Goal: Task Accomplishment & Management: Manage account settings

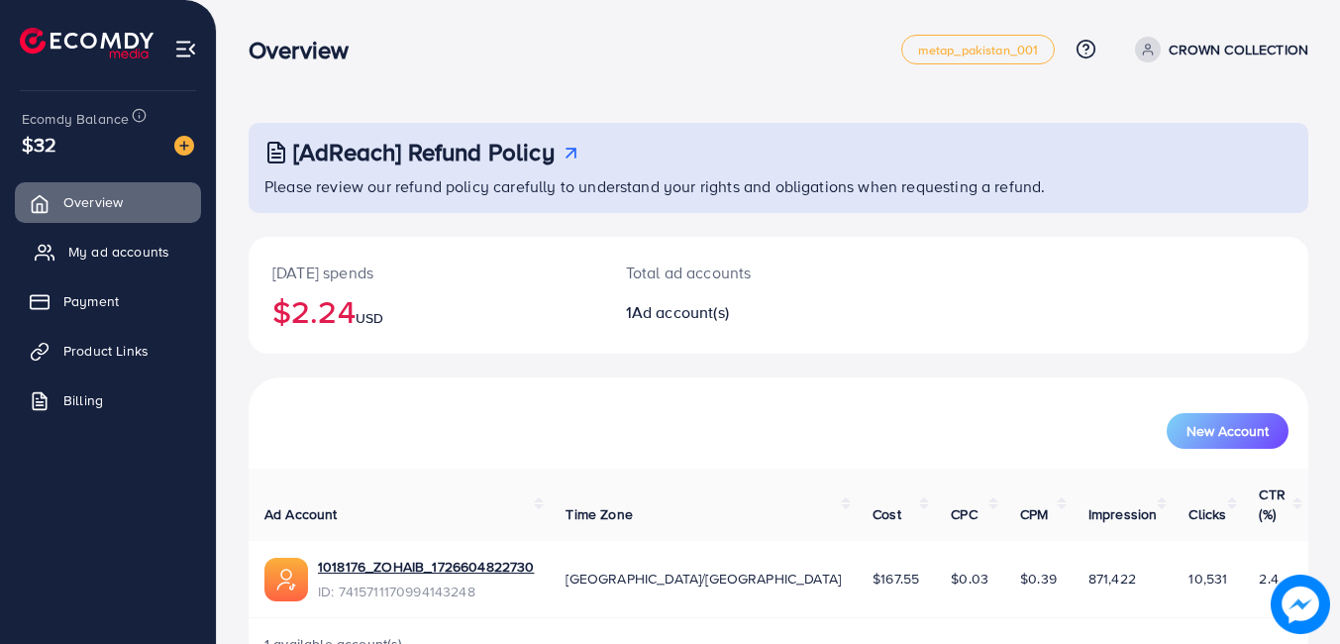
click at [120, 255] on span "My ad accounts" at bounding box center [118, 252] width 101 height 20
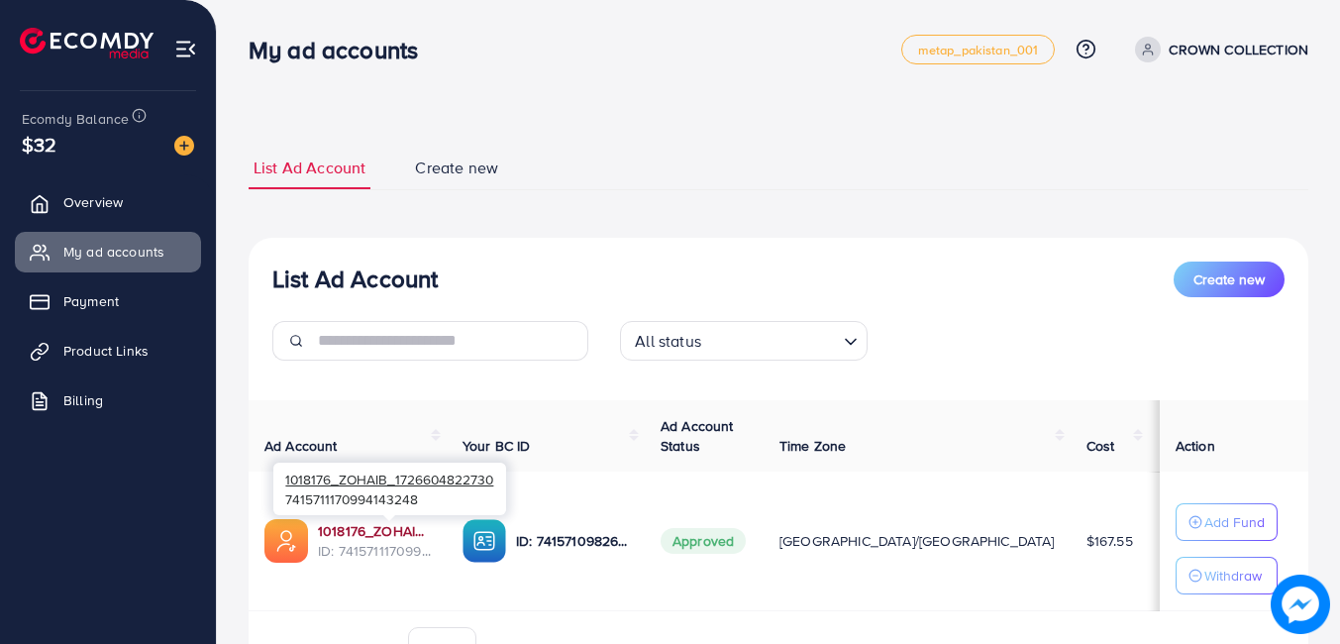
click at [406, 534] on link "1018176_ZOHAIB_1726604822730" at bounding box center [374, 531] width 113 height 20
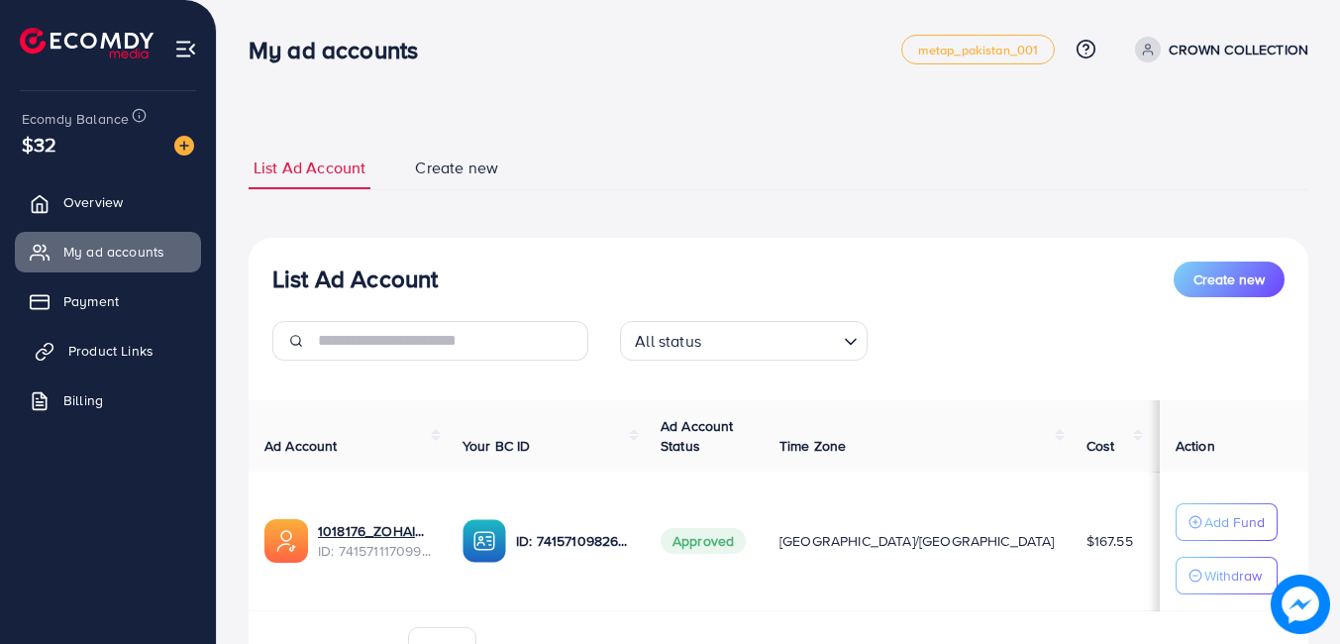
click at [109, 361] on link "Product Links" at bounding box center [108, 351] width 186 height 40
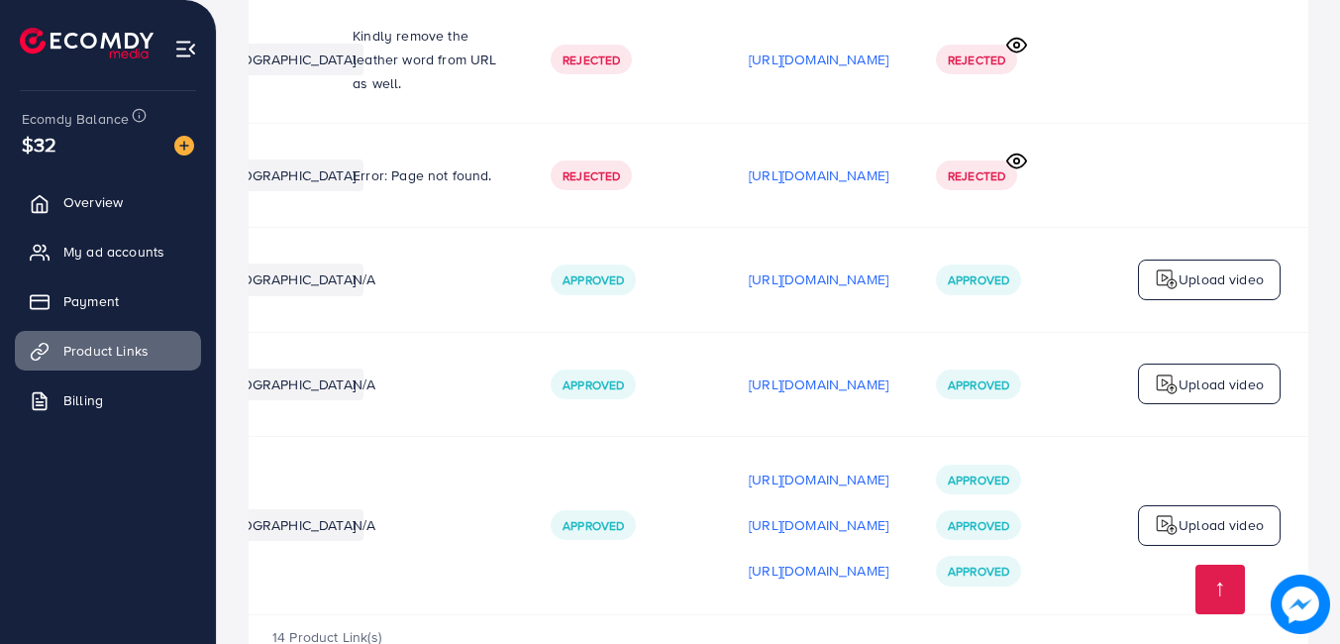
scroll to position [0, 509]
click at [778, 559] on p "https://files.ecomdy.com/videos/65b40981-4332-4cc5-9883-ce819c58649d-1757168252…" at bounding box center [819, 571] width 140 height 24
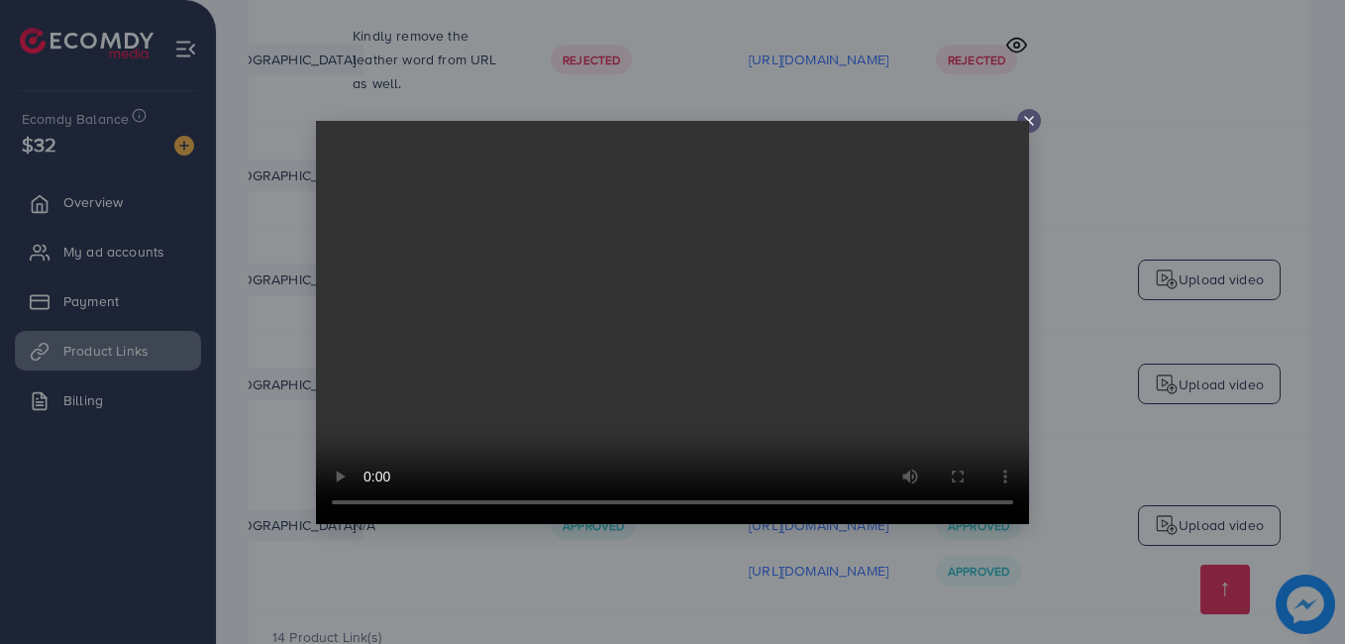
click at [827, 62] on div at bounding box center [672, 322] width 1345 height 644
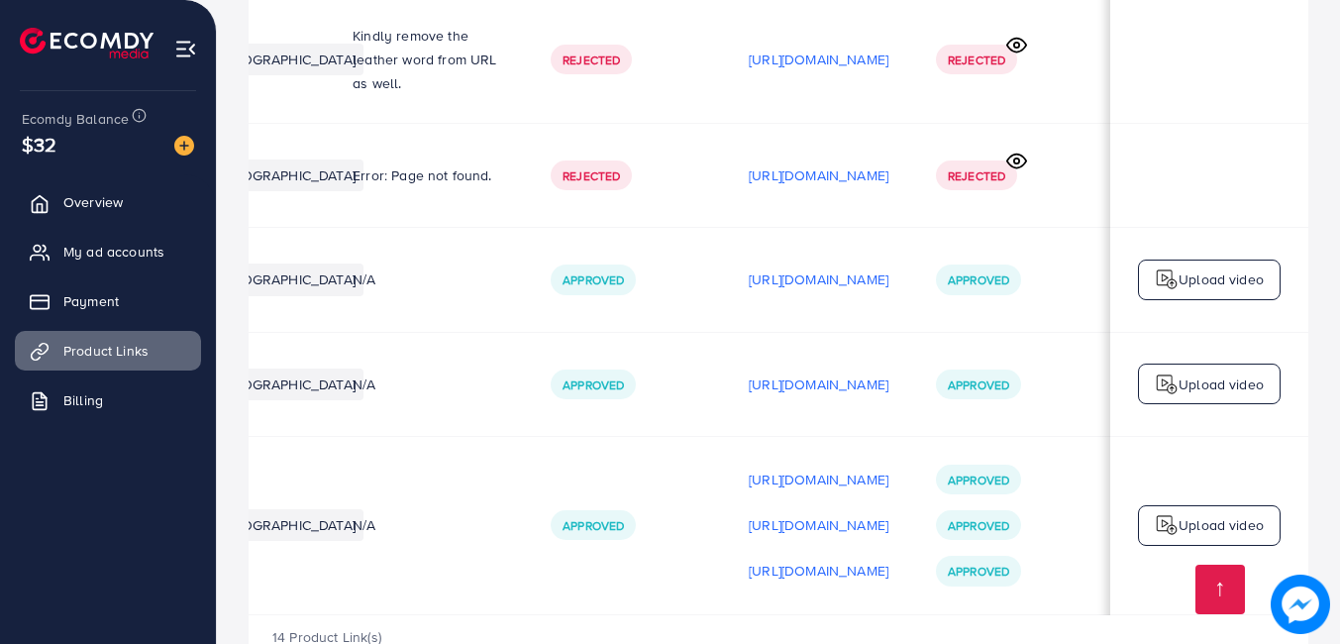
scroll to position [0, 0]
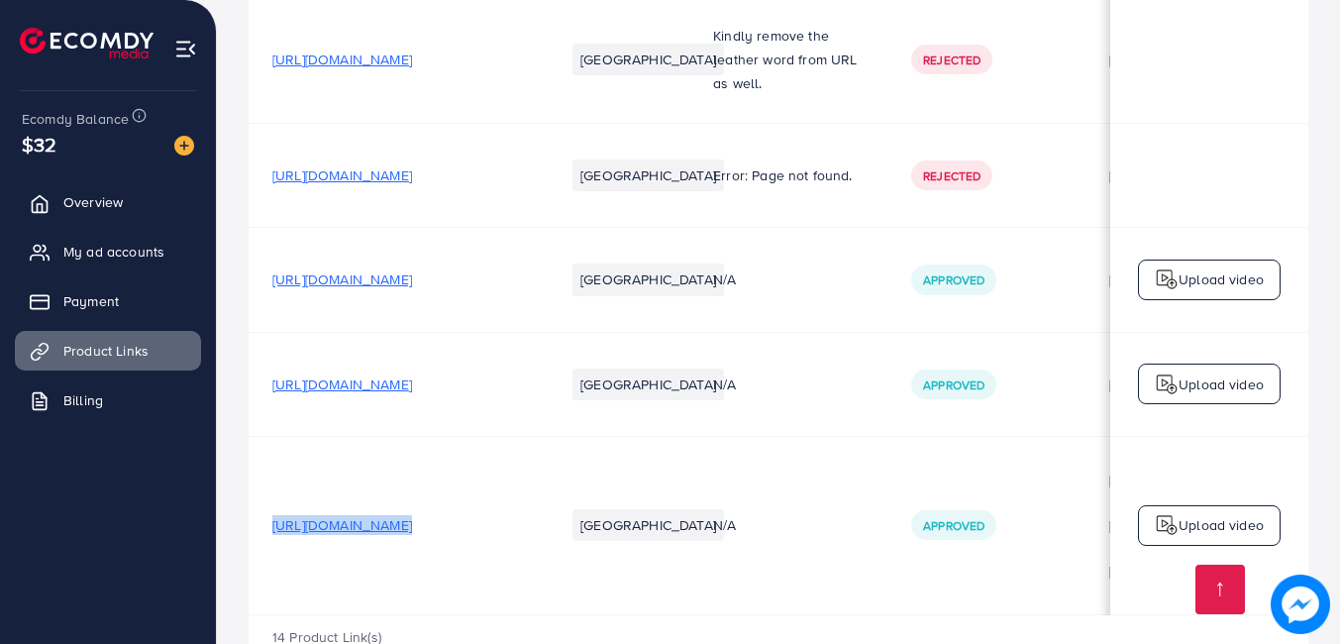
drag, startPoint x: 265, startPoint y: 455, endPoint x: 613, endPoint y: 460, distance: 347.6
click at [613, 460] on tr "https://crowncollection.shop/products/3-in-1-portable-vacuum-cleaner Pakistan N…" at bounding box center [959, 525] width 1420 height 178
copy span "https://crowncollection.shop/products/3-in-1-portable-vacuum-cleaner"
click at [119, 198] on span "Overview" at bounding box center [97, 202] width 59 height 20
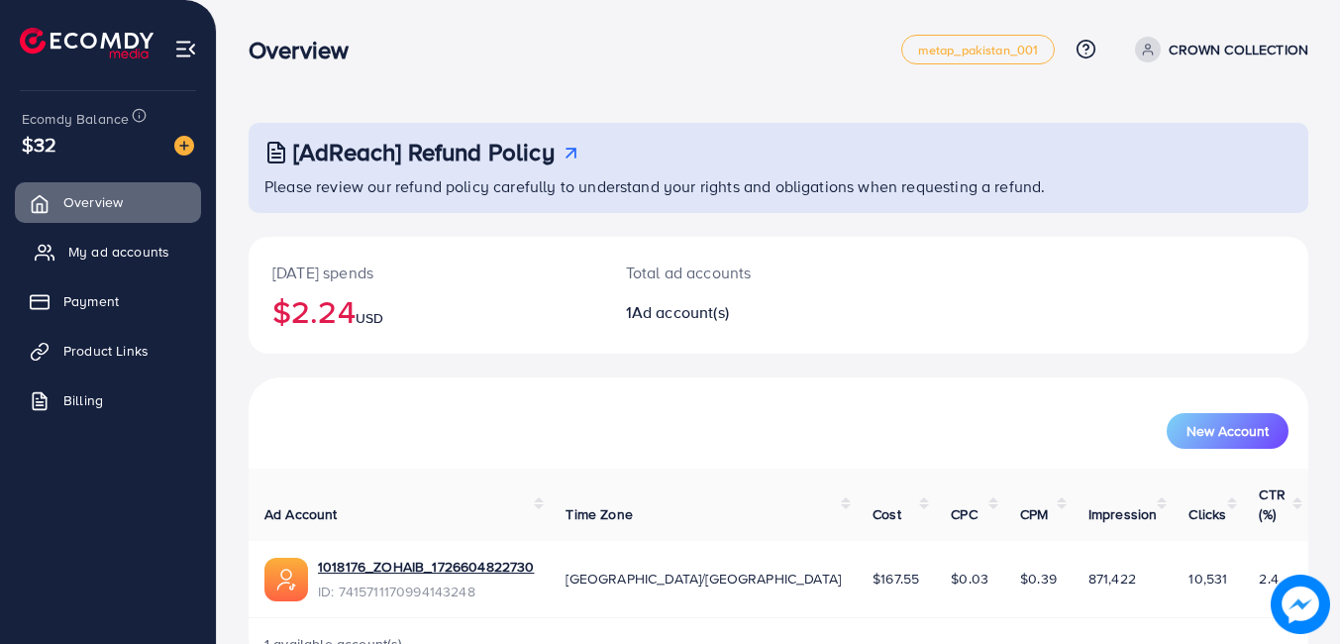
click at [71, 265] on link "My ad accounts" at bounding box center [108, 252] width 186 height 40
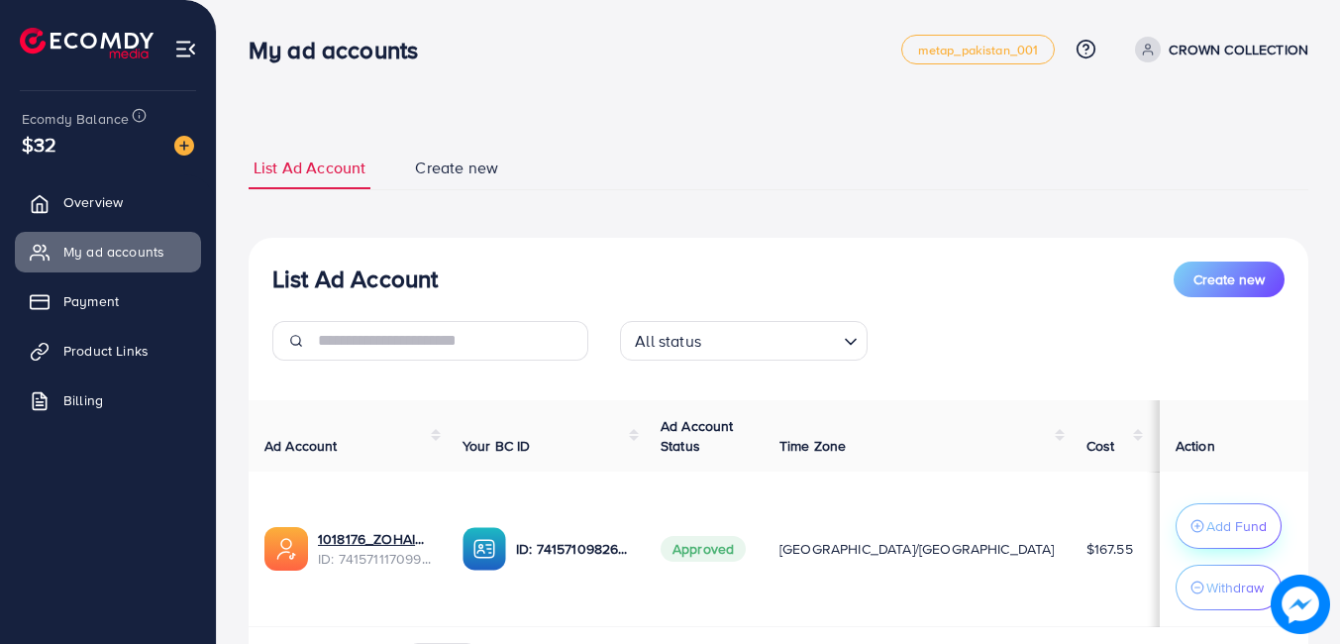
click at [1210, 521] on p "Add Fund" at bounding box center [1236, 526] width 60 height 24
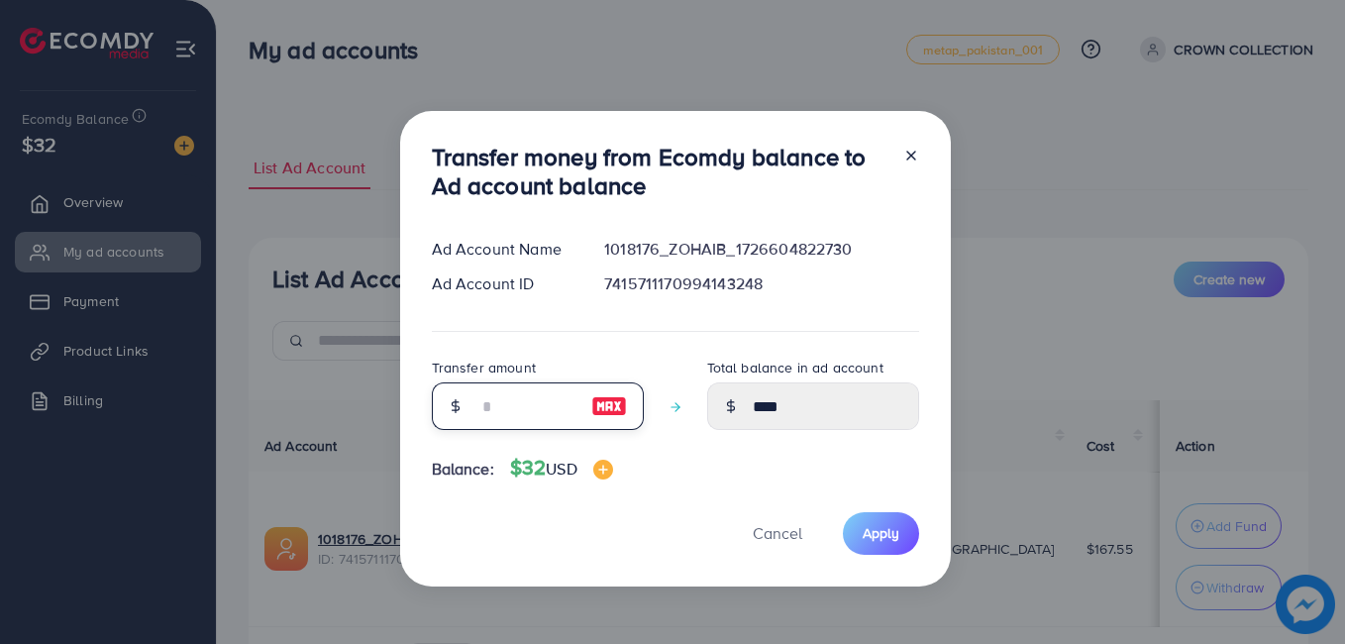
click at [552, 397] on input "number" at bounding box center [526, 406] width 99 height 48
type input "*"
type input "****"
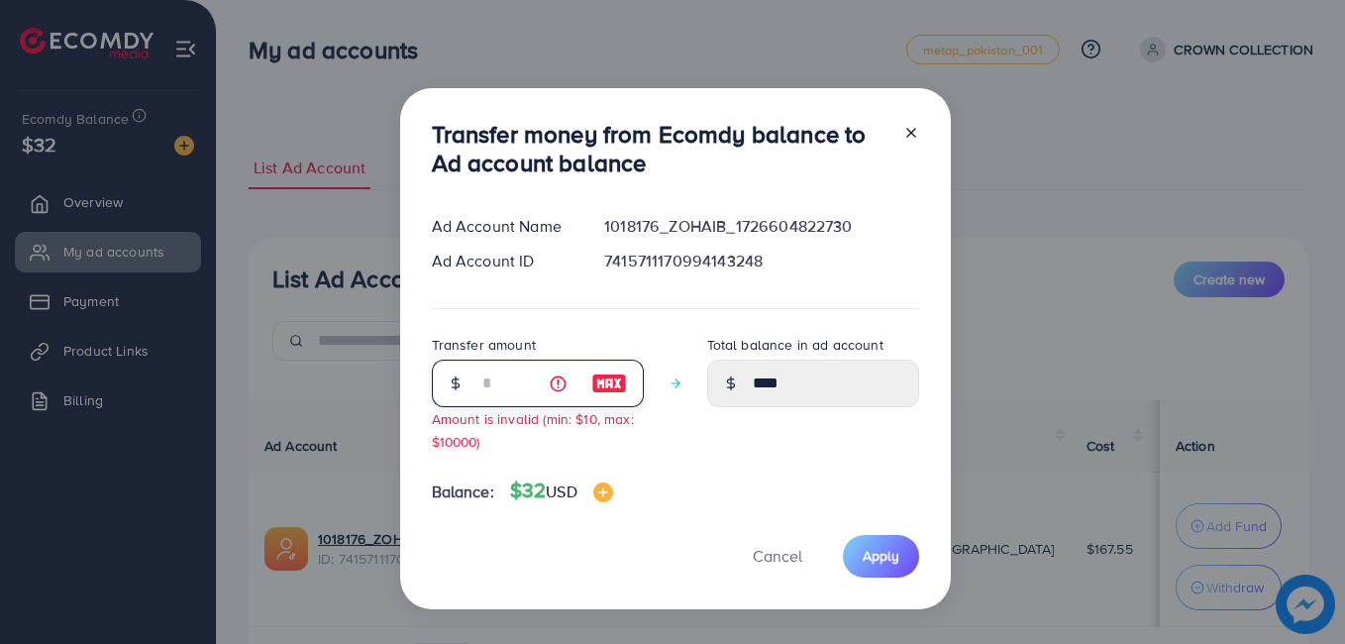
type input "****"
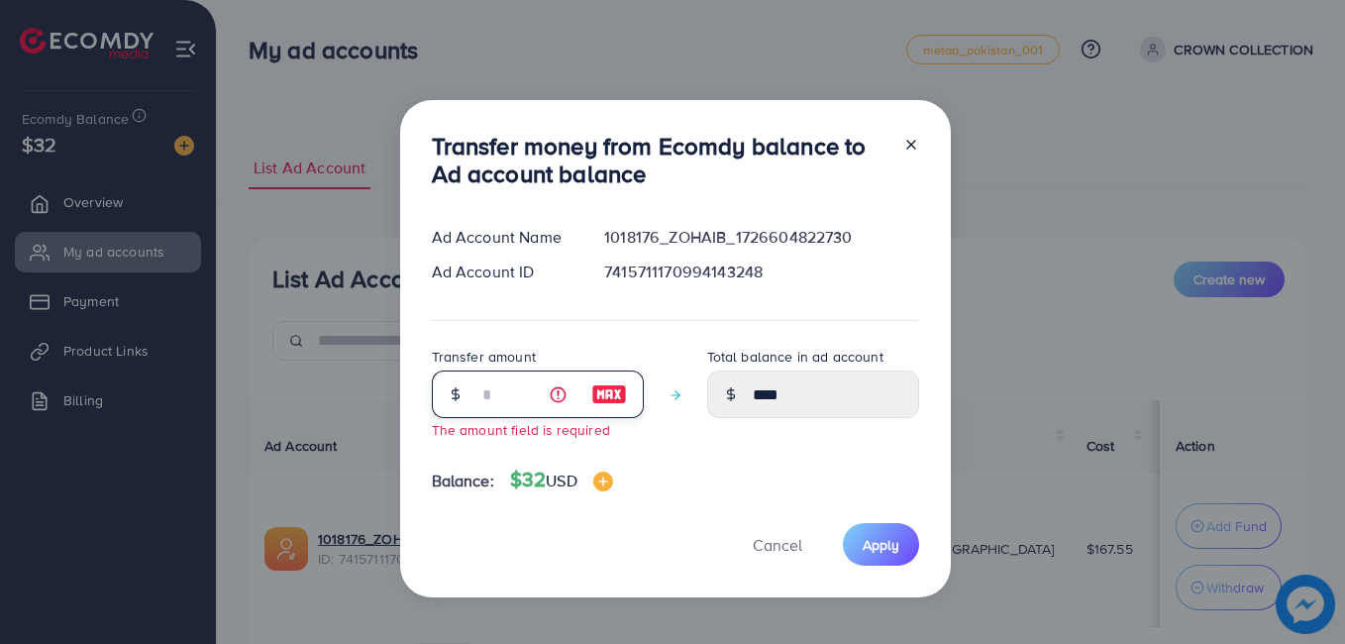
type input "*"
type input "****"
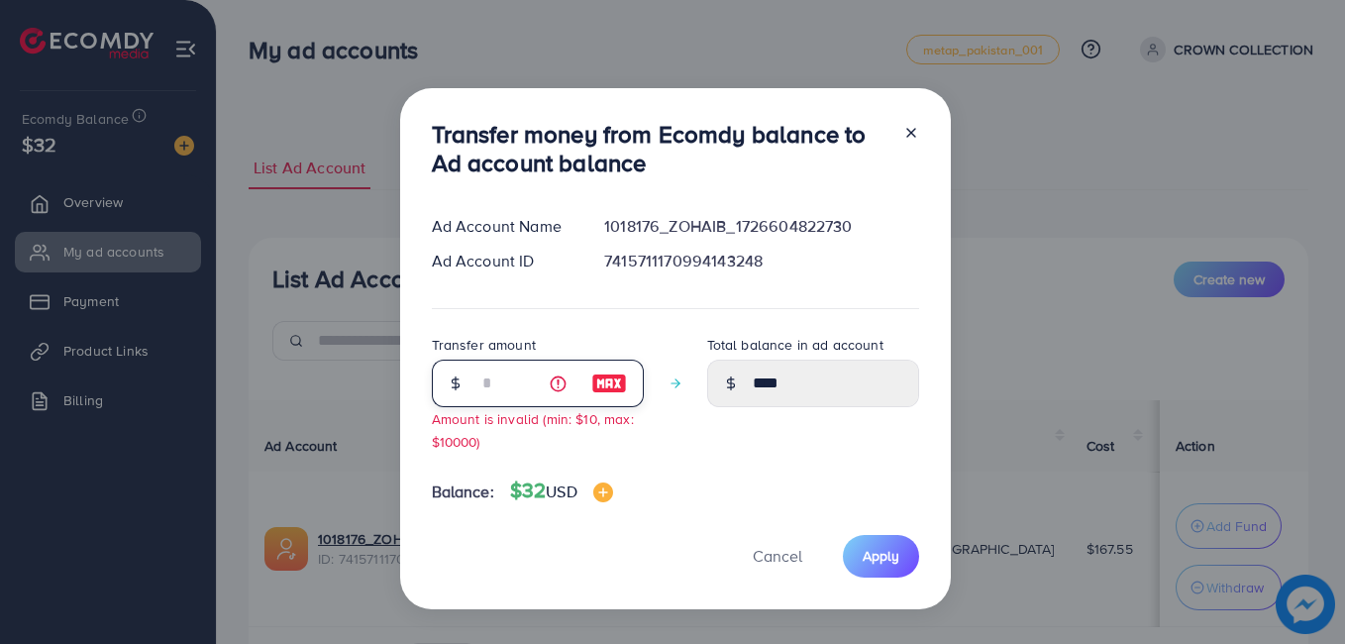
type input "**"
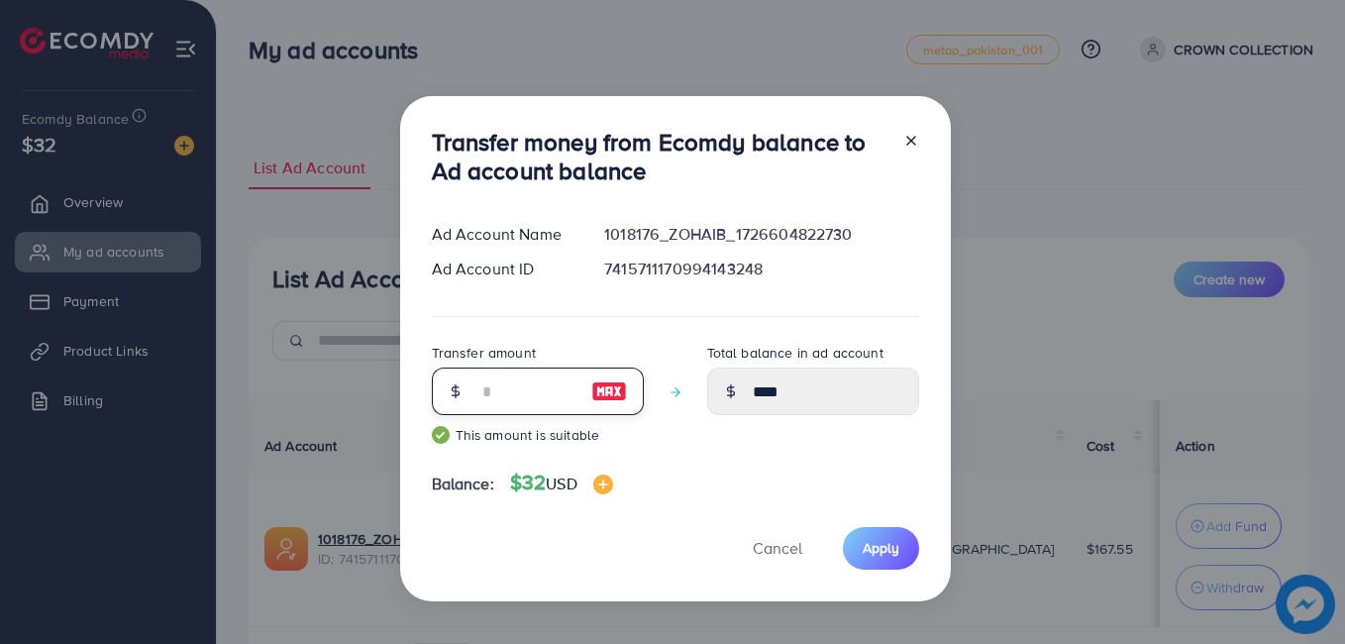
type input "*****"
type input "**"
click at [887, 562] on button "Apply" at bounding box center [881, 548] width 76 height 43
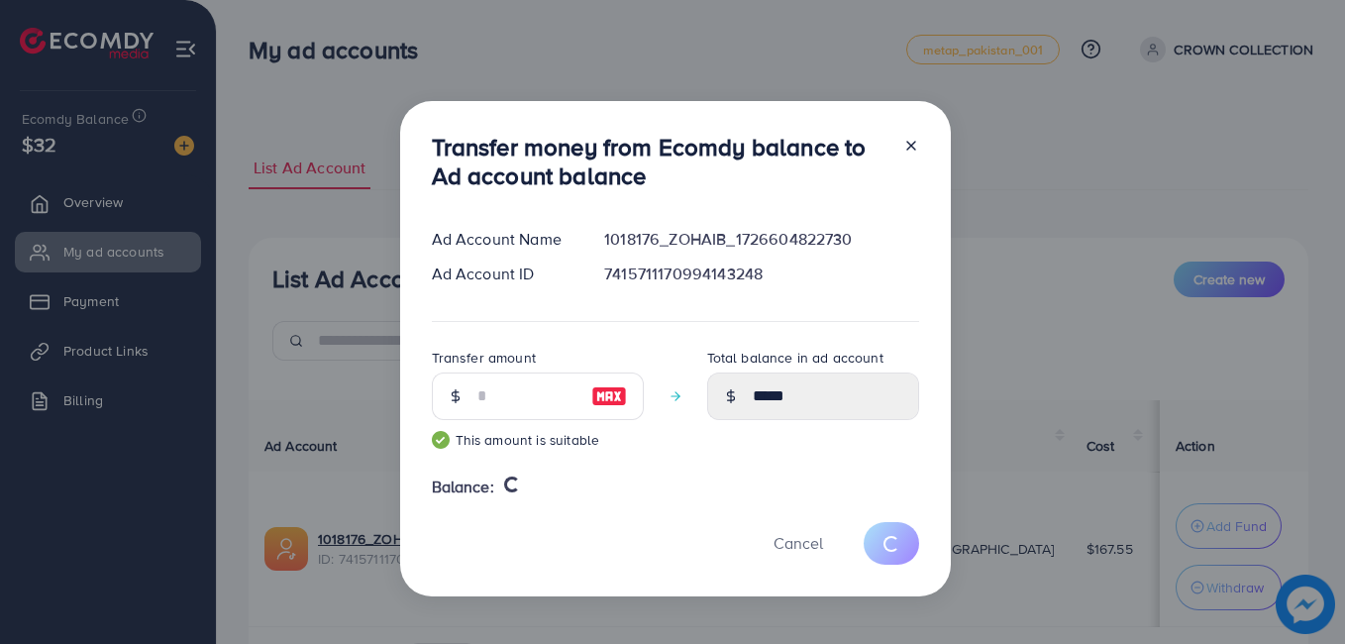
type input "****"
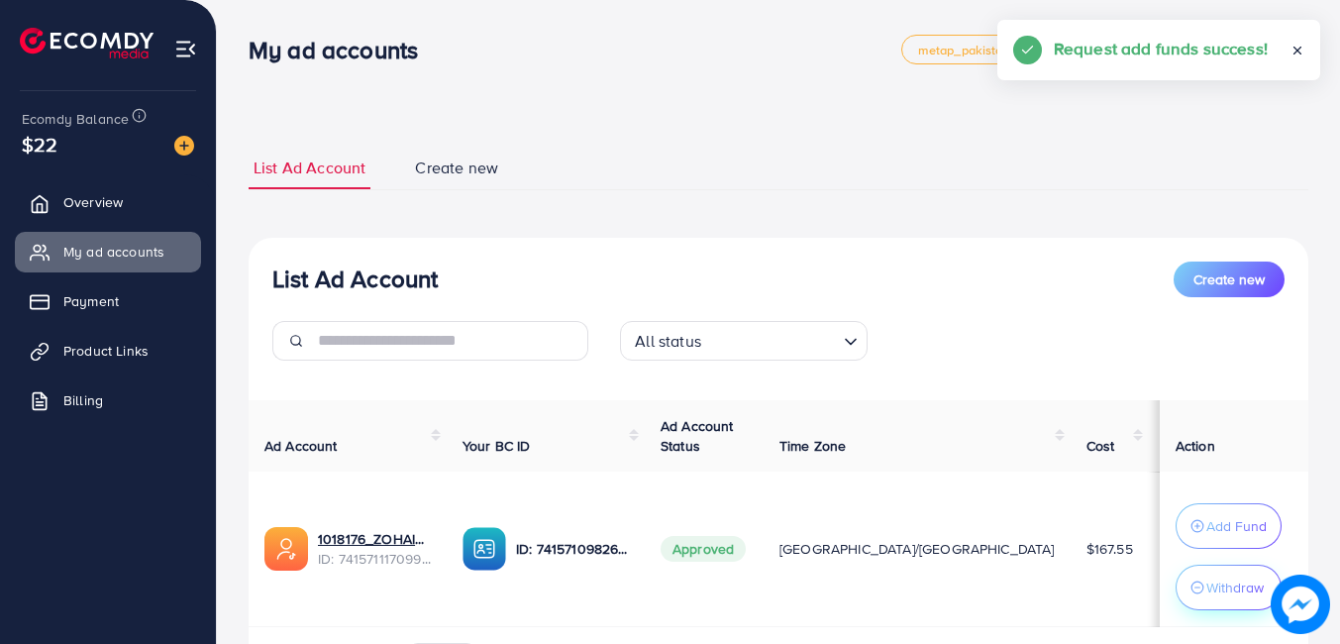
click at [1207, 583] on p "Withdraw" at bounding box center [1234, 587] width 57 height 24
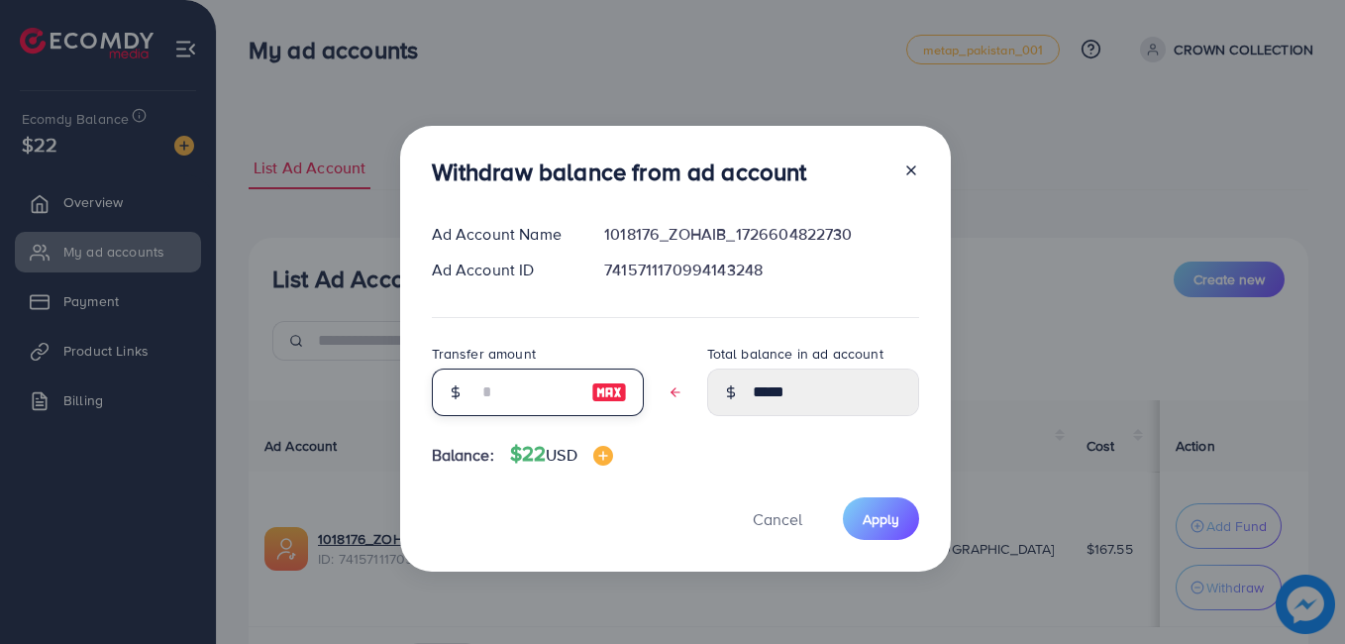
click at [531, 398] on input "text" at bounding box center [526, 392] width 99 height 48
type input "*"
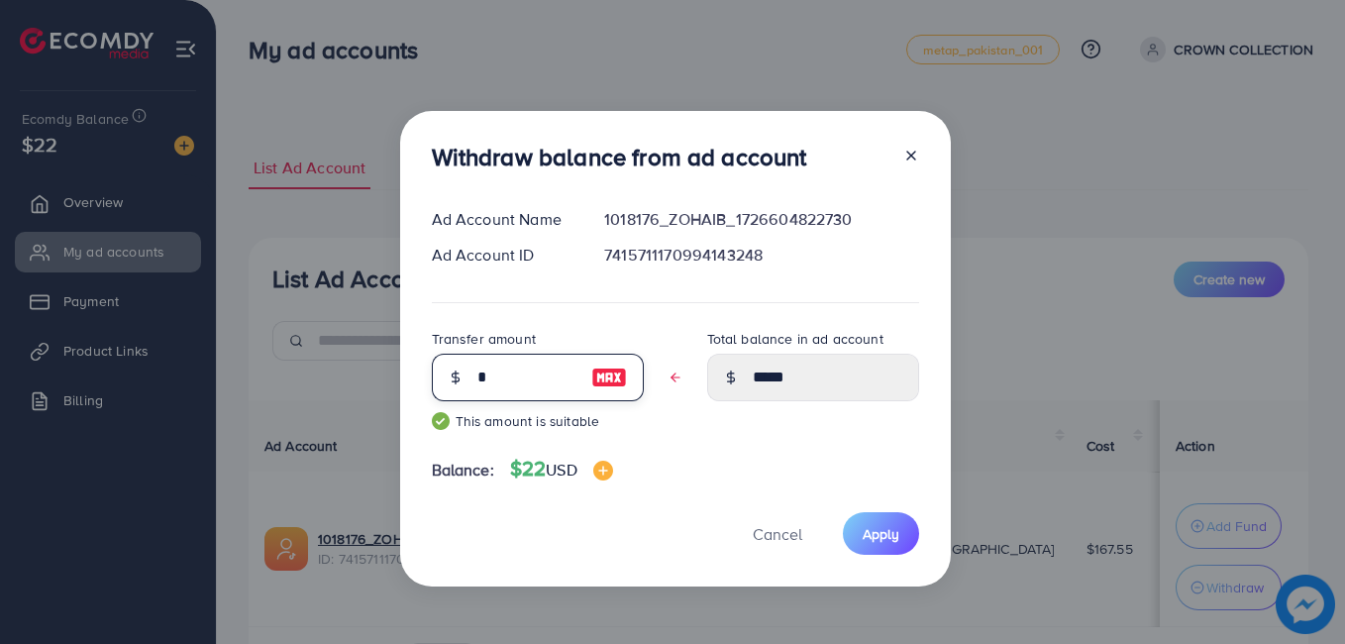
type input "****"
type input "*"
click at [887, 536] on span "Apply" at bounding box center [881, 534] width 37 height 20
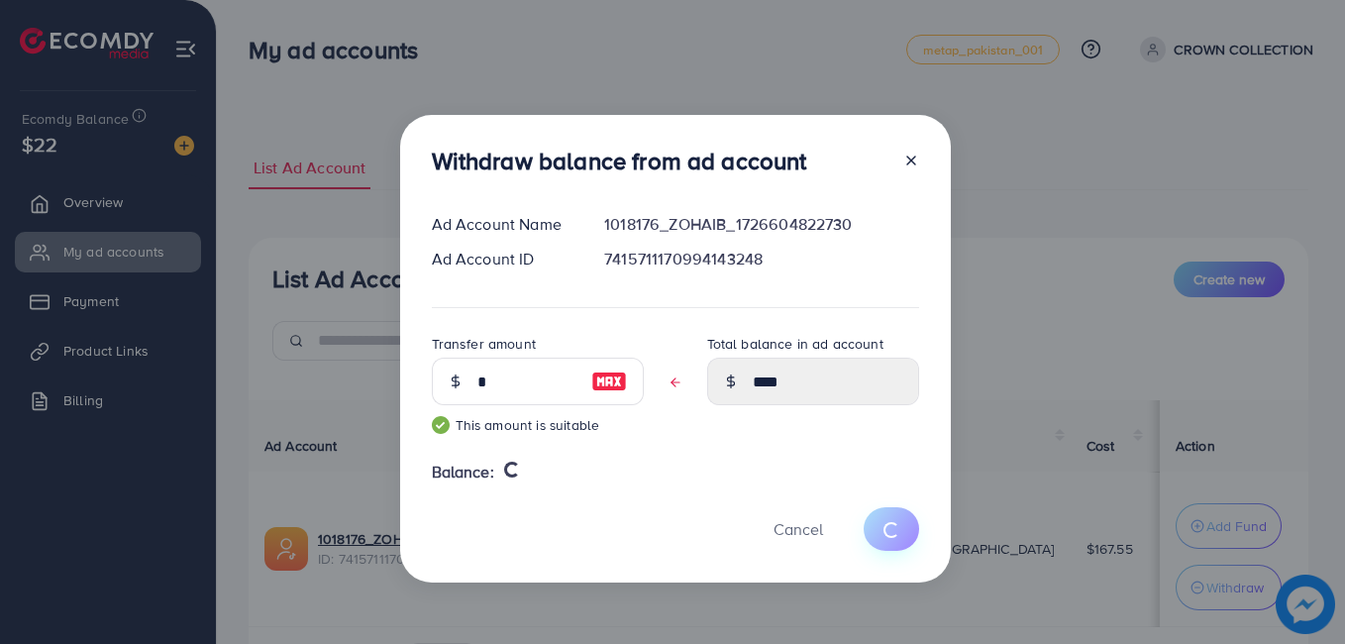
type input "*****"
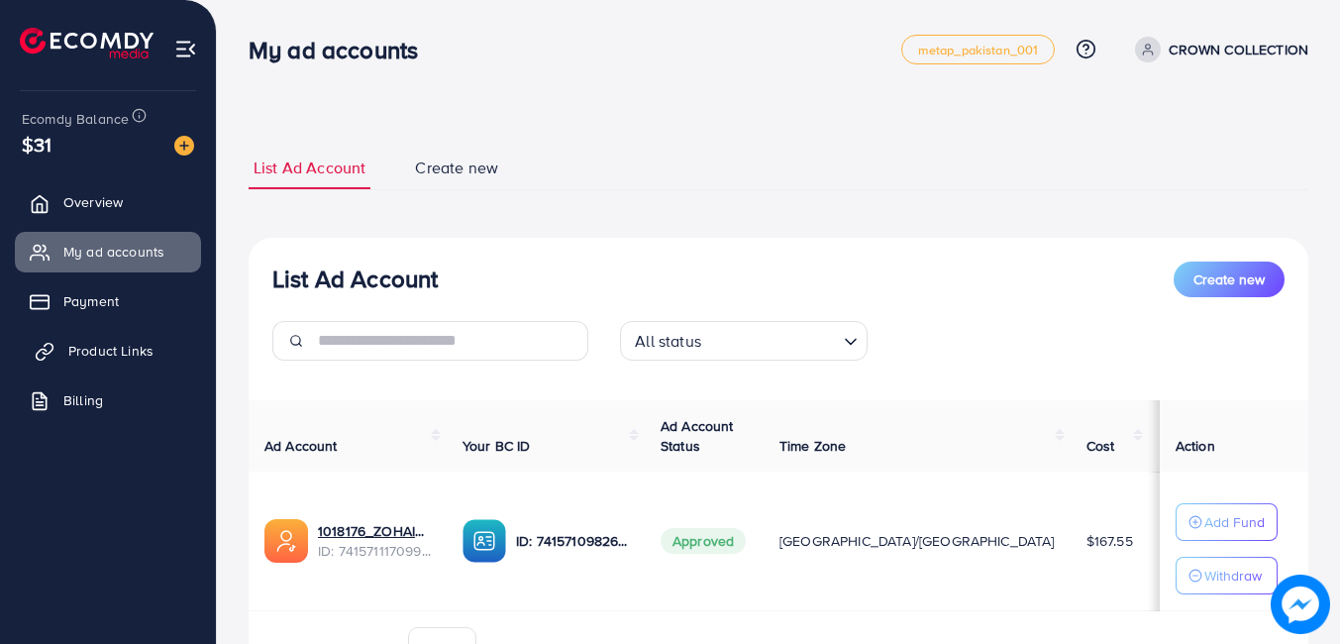
click at [135, 363] on link "Product Links" at bounding box center [108, 351] width 186 height 40
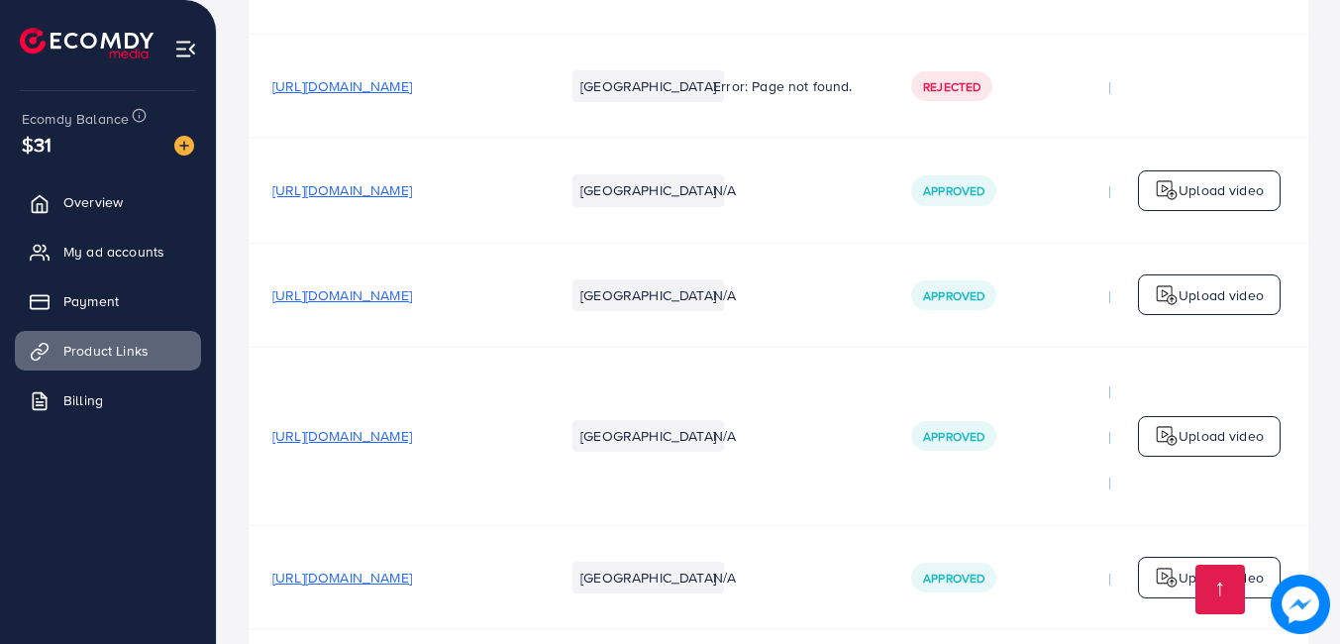
scroll to position [2341, 0]
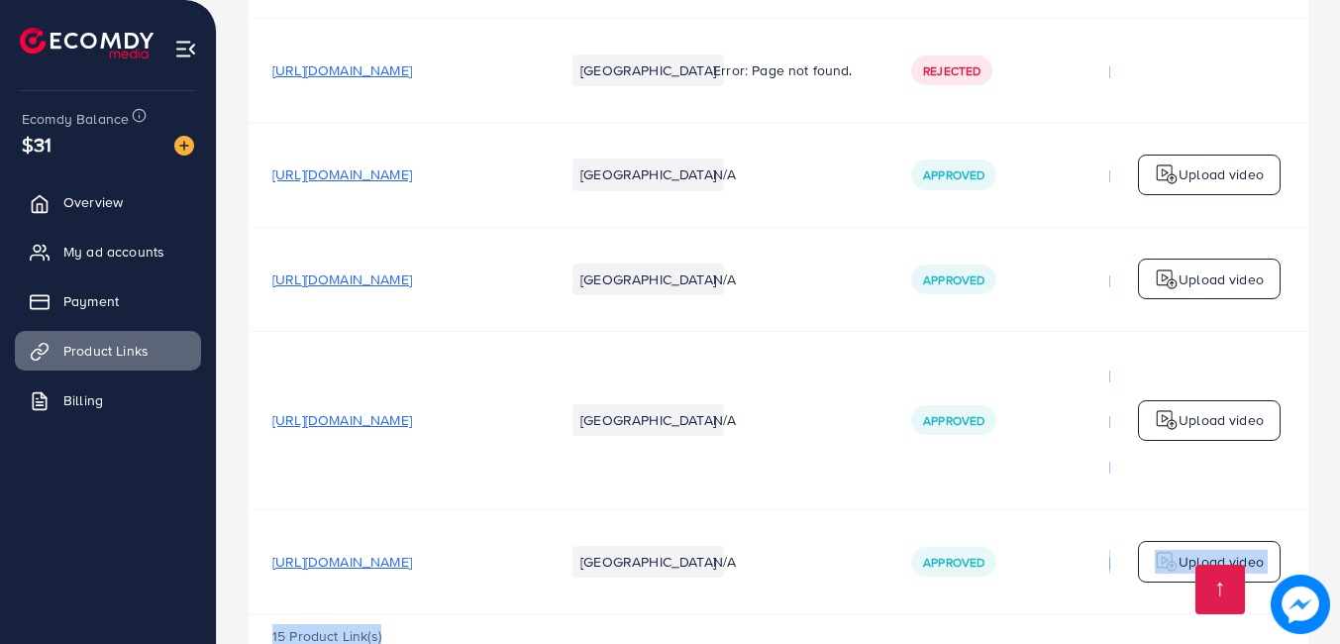
drag, startPoint x: 974, startPoint y: 555, endPoint x: 1094, endPoint y: 547, distance: 120.1
click at [830, 614] on div "15 Product Link(s)" at bounding box center [779, 642] width 1060 height 57
click at [838, 529] on td "N/A" at bounding box center [788, 561] width 198 height 104
drag, startPoint x: 798, startPoint y: 554, endPoint x: 933, endPoint y: 549, distance: 134.8
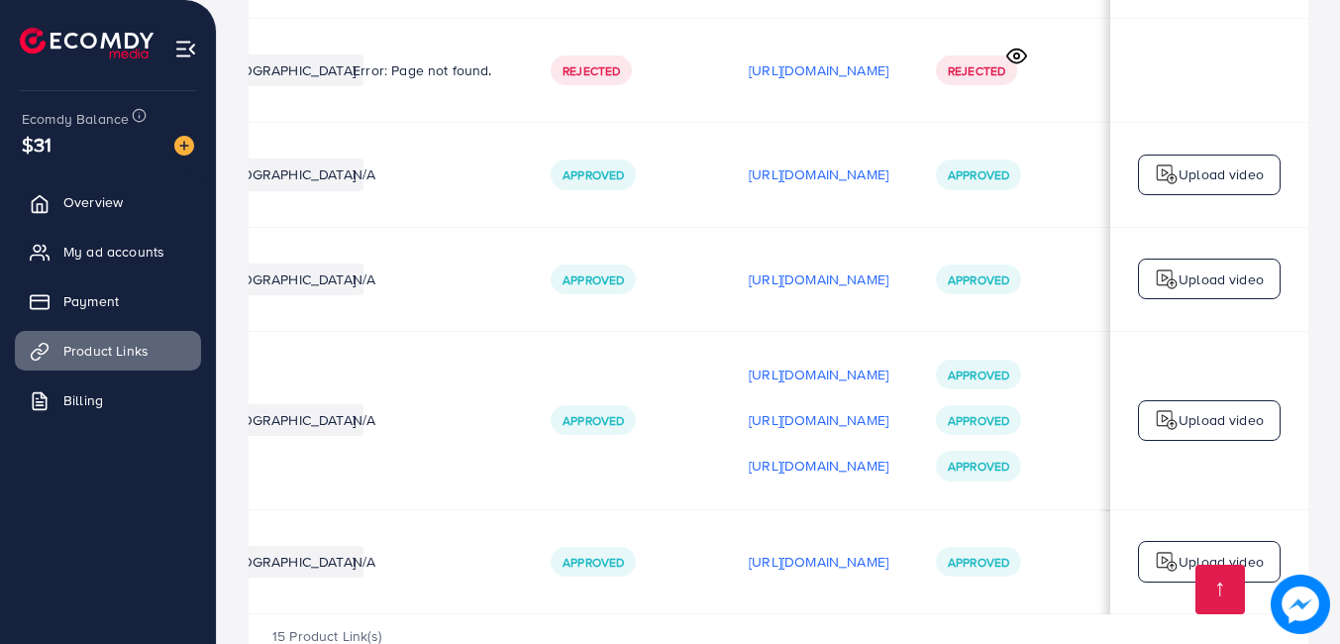
scroll to position [0, 509]
click at [816, 550] on p "https://files.ecomdy.com/videos/3f2df4c5-ea94-4333-b6a1-286839a3a358-1757602371…" at bounding box center [819, 562] width 140 height 24
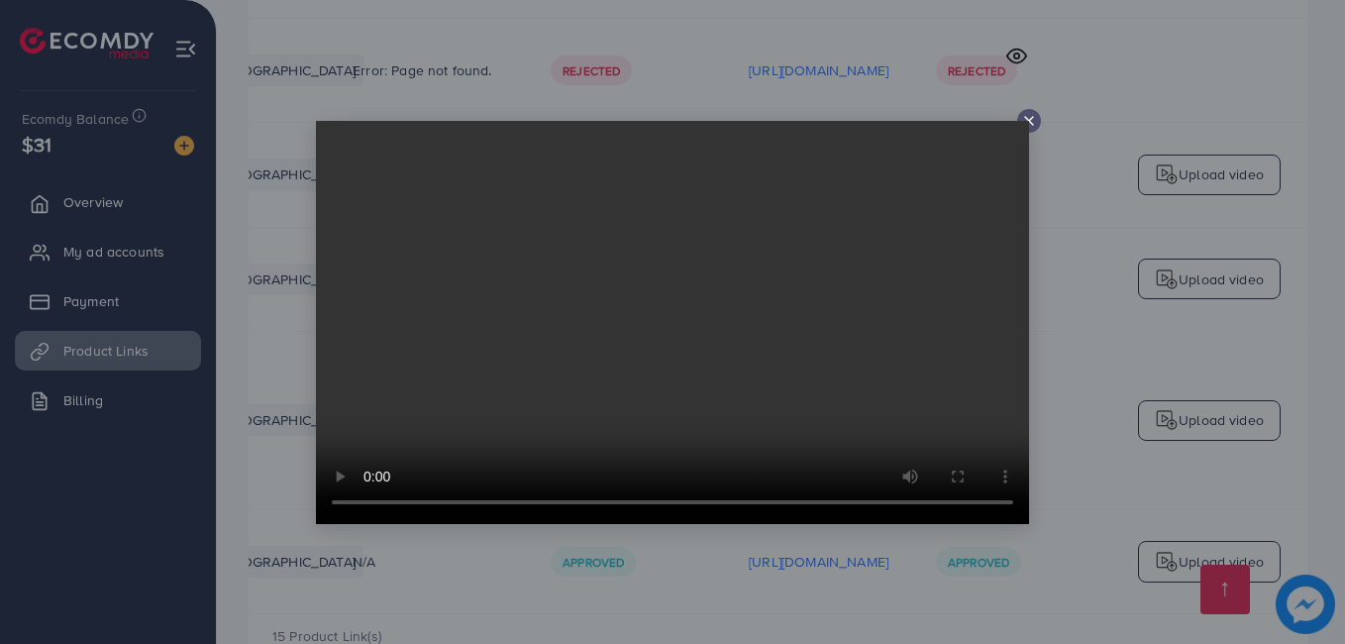
click at [1060, 325] on div at bounding box center [672, 322] width 1345 height 644
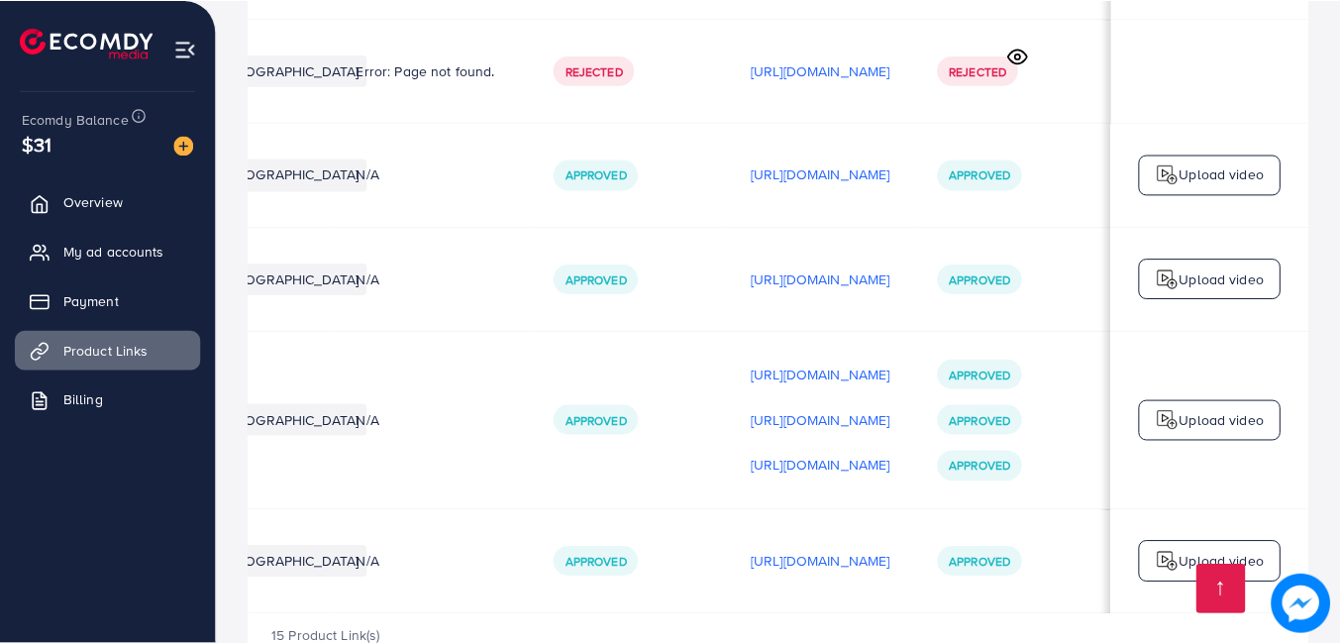
scroll to position [0, 504]
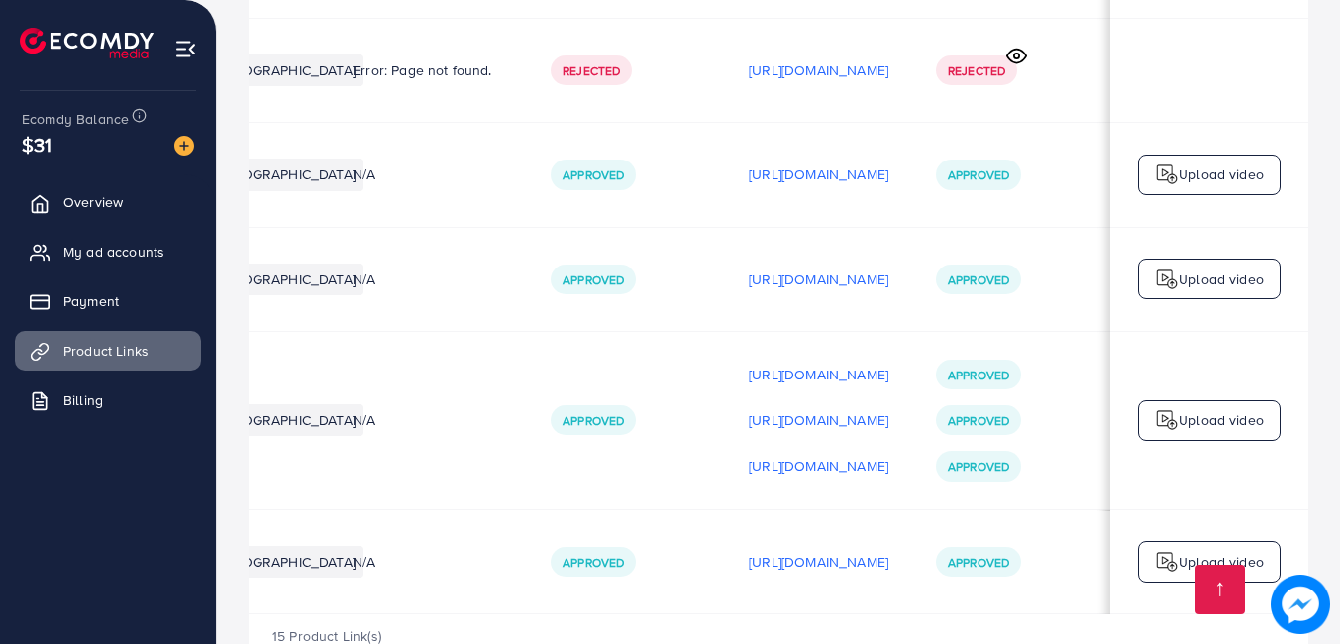
click at [1020, 125] on td "Approved" at bounding box center [1011, 175] width 198 height 104
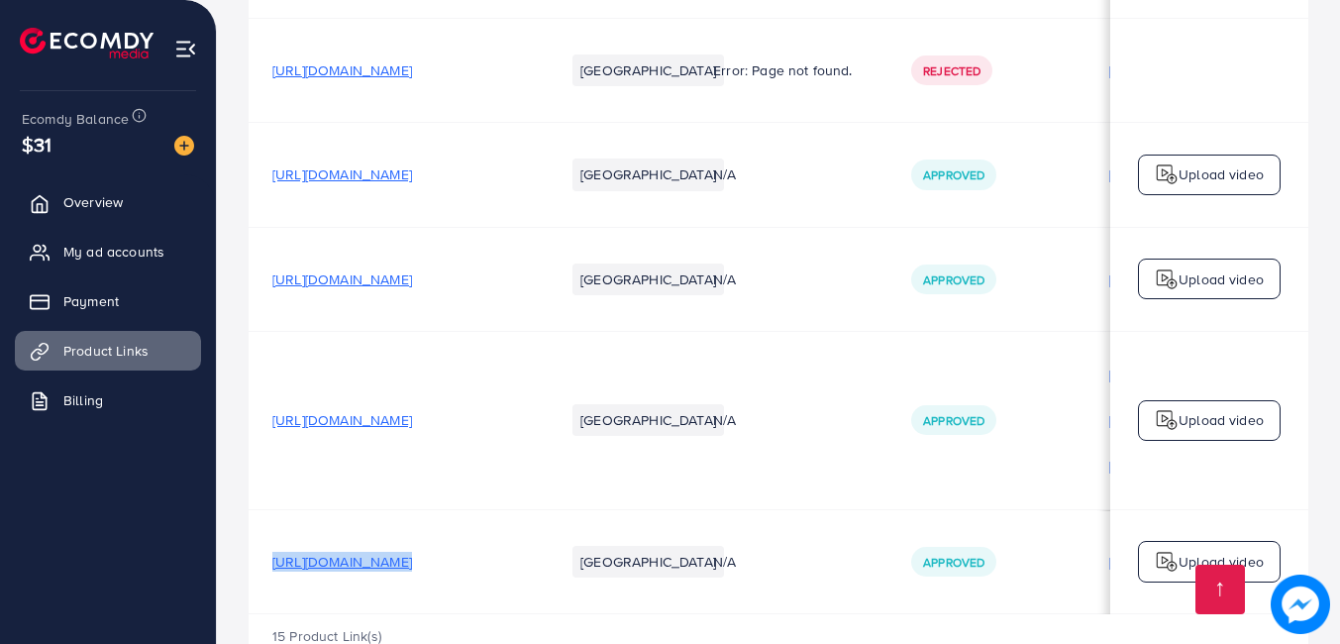
drag, startPoint x: 272, startPoint y: 491, endPoint x: 619, endPoint y: 495, distance: 346.6
click at [621, 509] on tr "https://crowncollection.shop/products/mini-washing-machine-turbine-water Pakist…" at bounding box center [959, 561] width 1420 height 104
copy span "https://crowncollection.shop/products/mini-washing-machine-turbine-water"
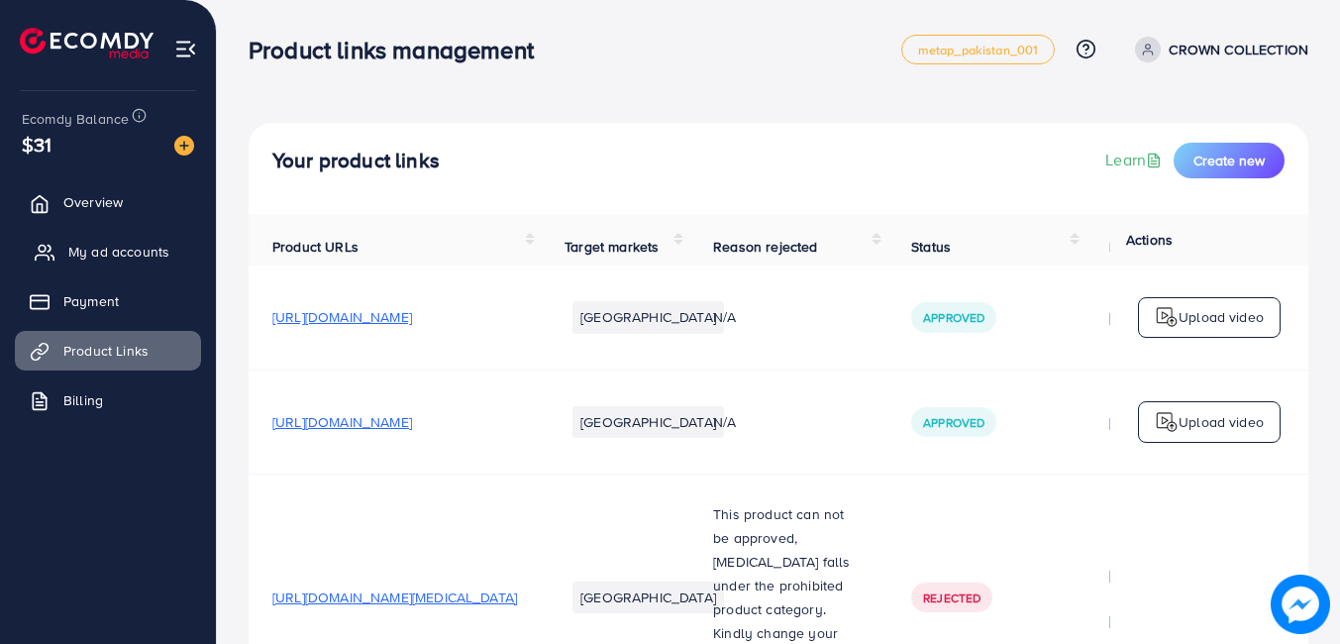
click at [103, 241] on link "My ad accounts" at bounding box center [108, 252] width 186 height 40
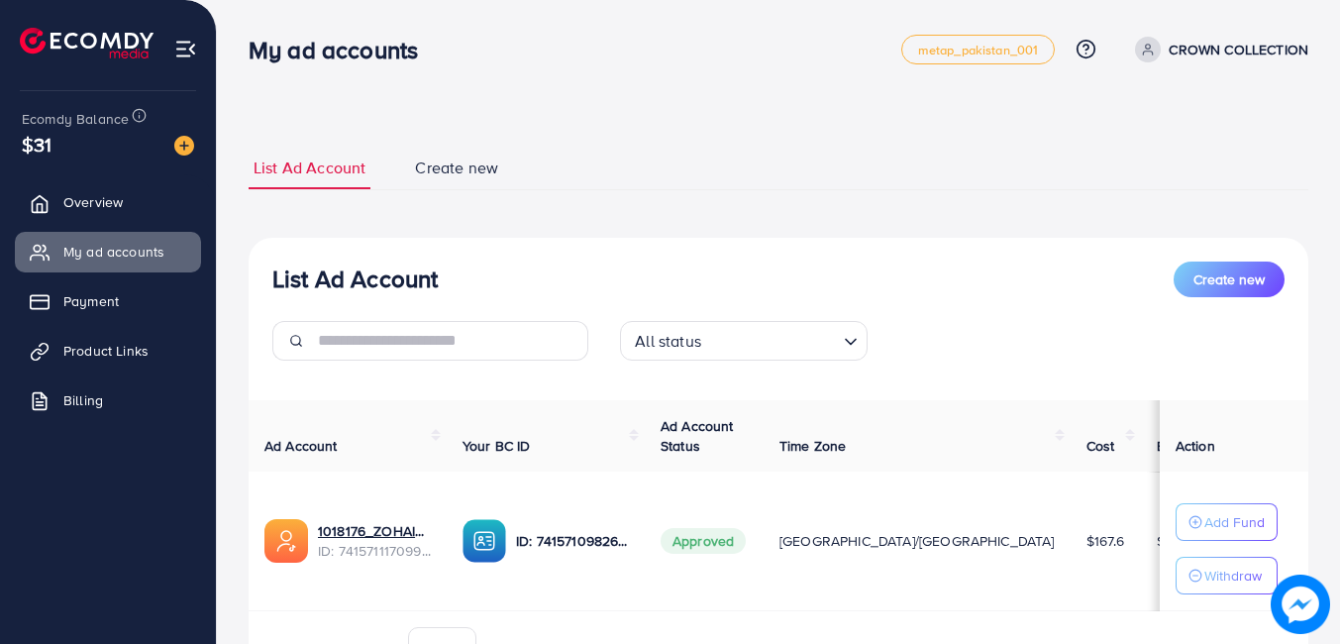
scroll to position [99, 0]
click at [67, 307] on link "Payment" at bounding box center [108, 301] width 186 height 40
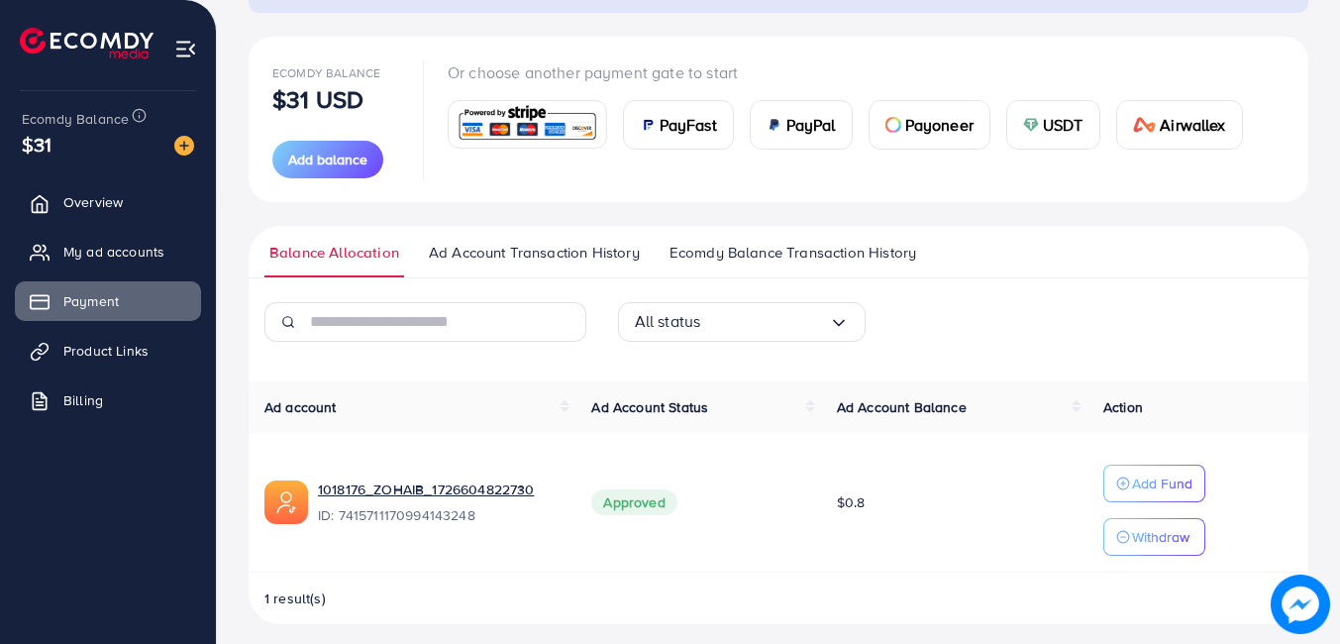
scroll to position [212, 0]
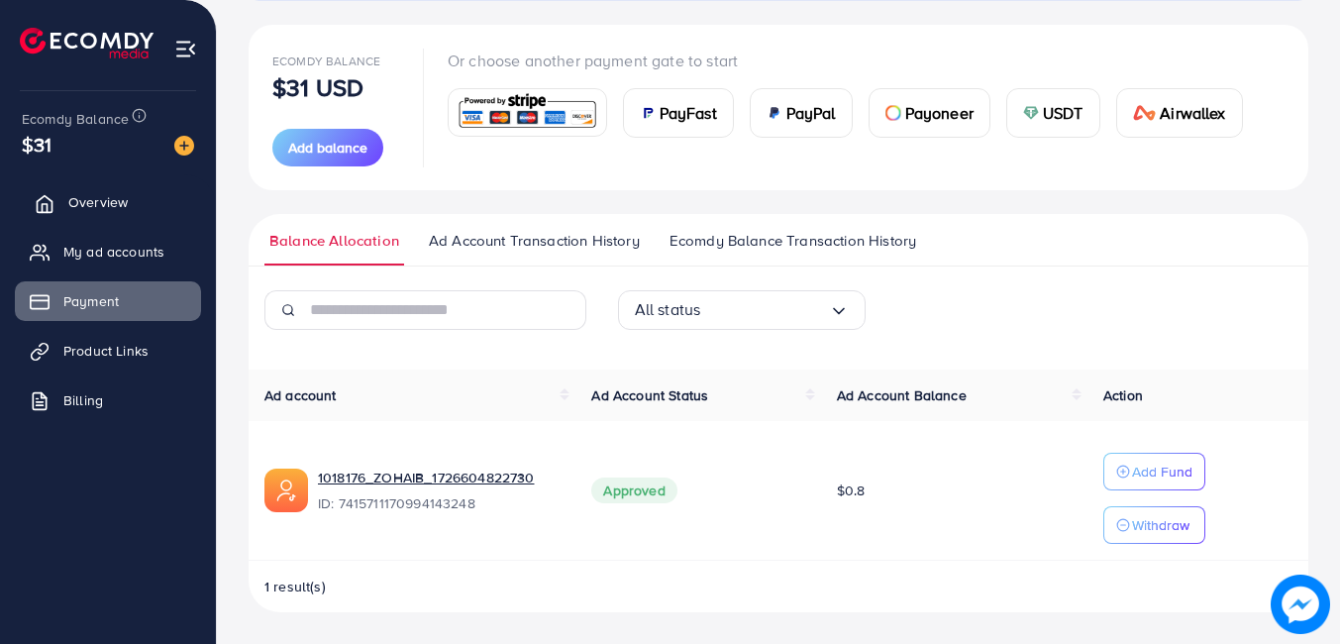
click at [126, 206] on span "Overview" at bounding box center [97, 202] width 59 height 20
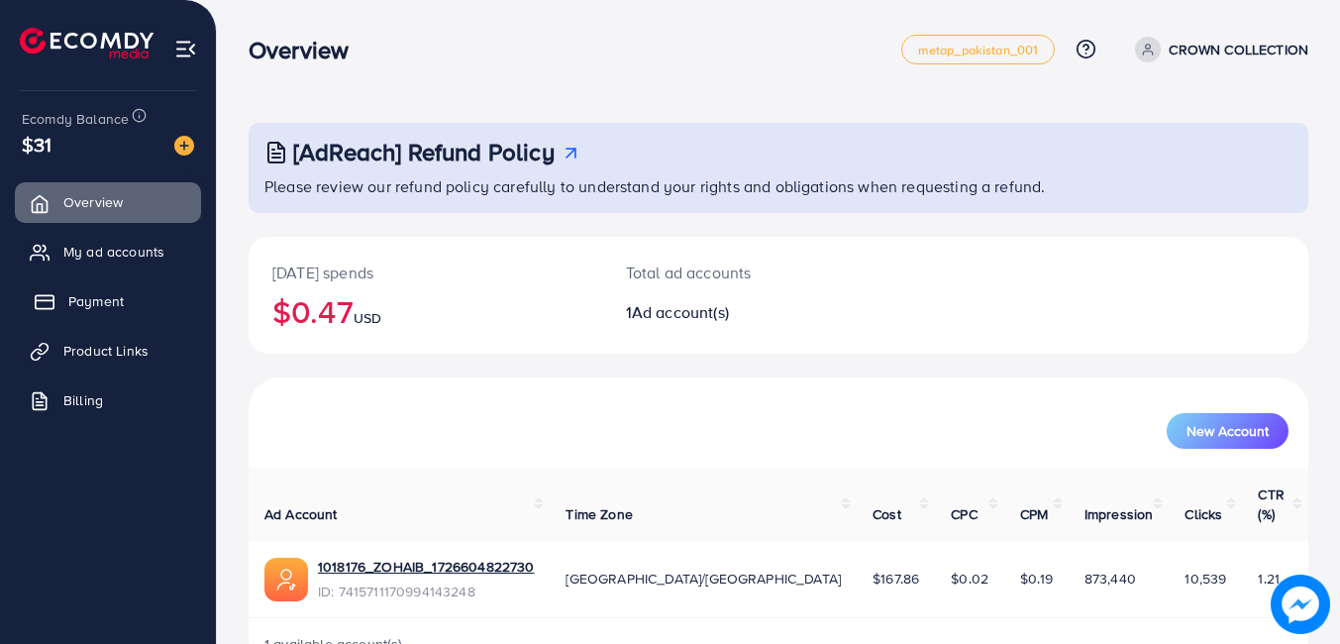
click at [89, 296] on span "Payment" at bounding box center [95, 301] width 55 height 20
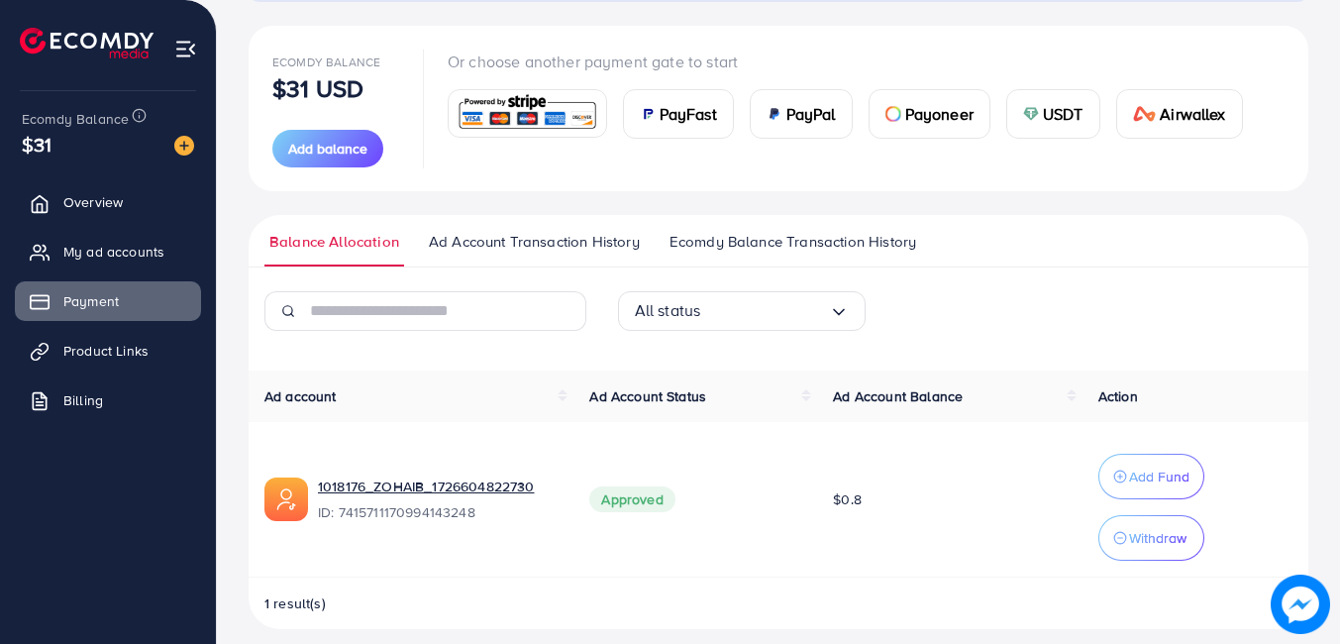
scroll to position [228, 0]
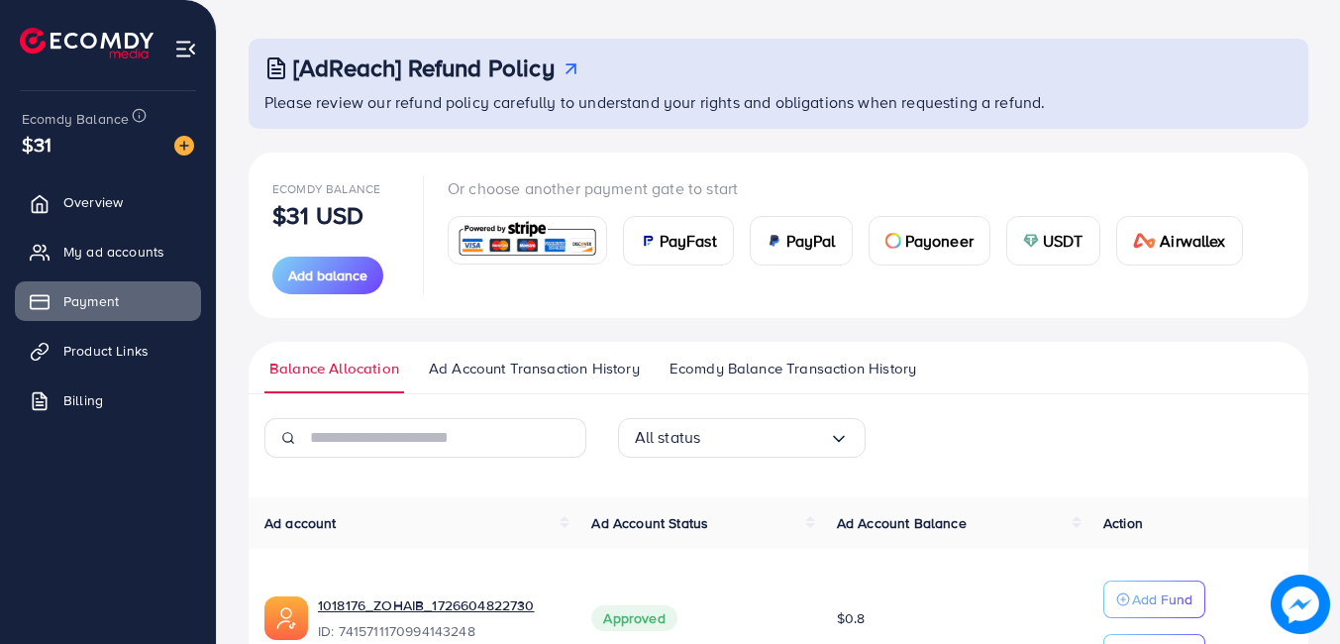
scroll to position [212, 0]
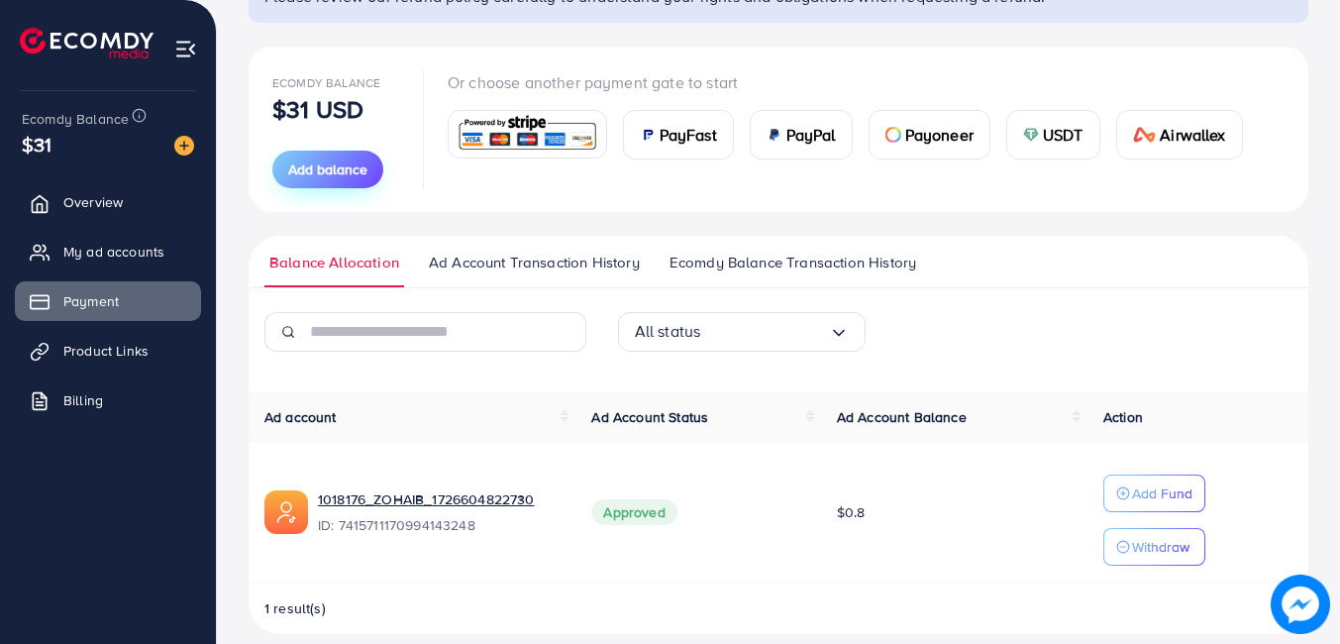
scroll to position [212, 0]
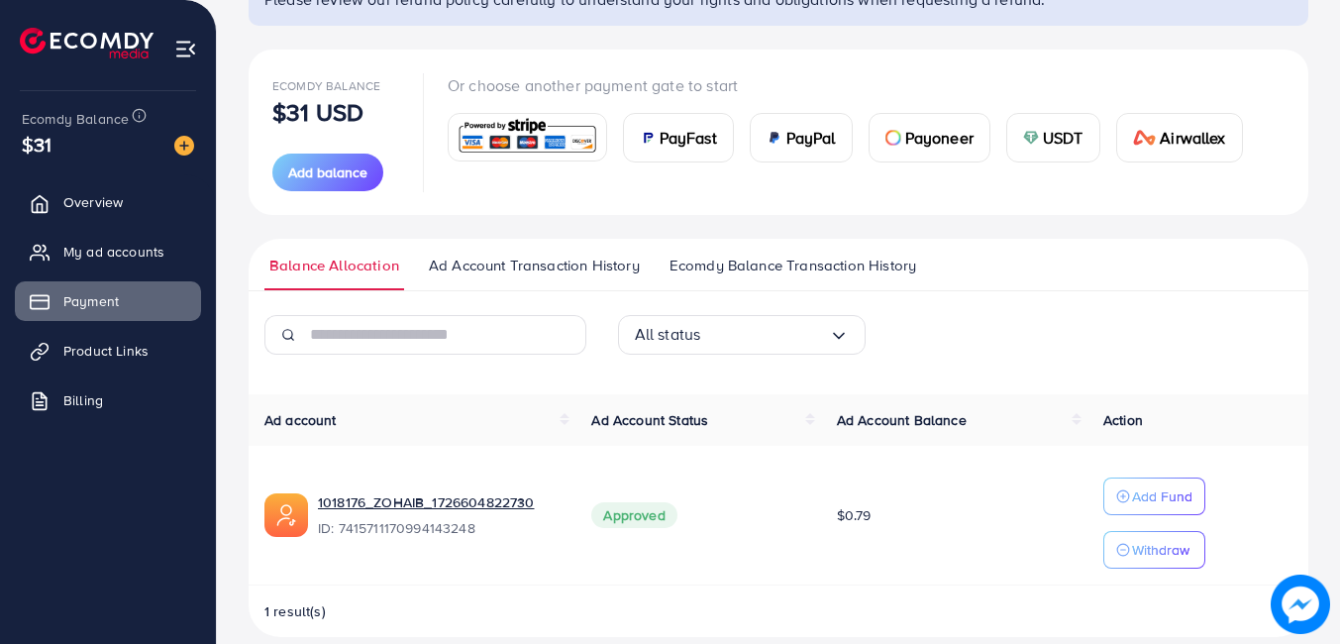
scroll to position [212, 0]
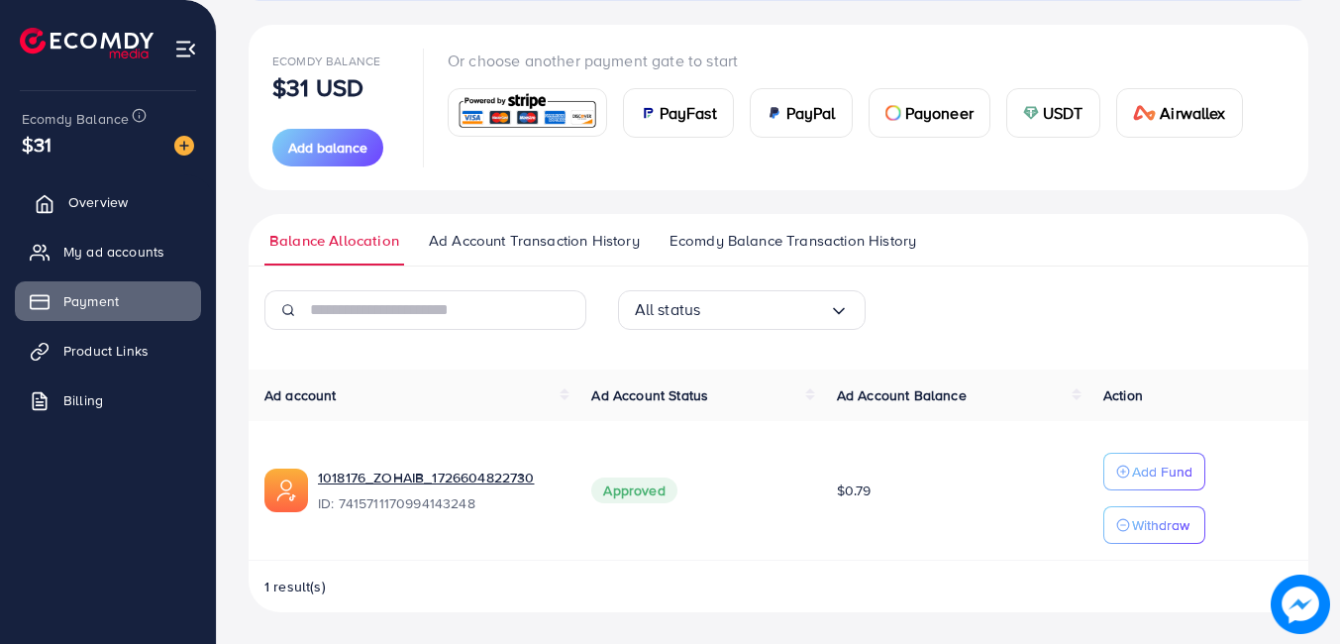
click at [97, 194] on span "Overview" at bounding box center [97, 202] width 59 height 20
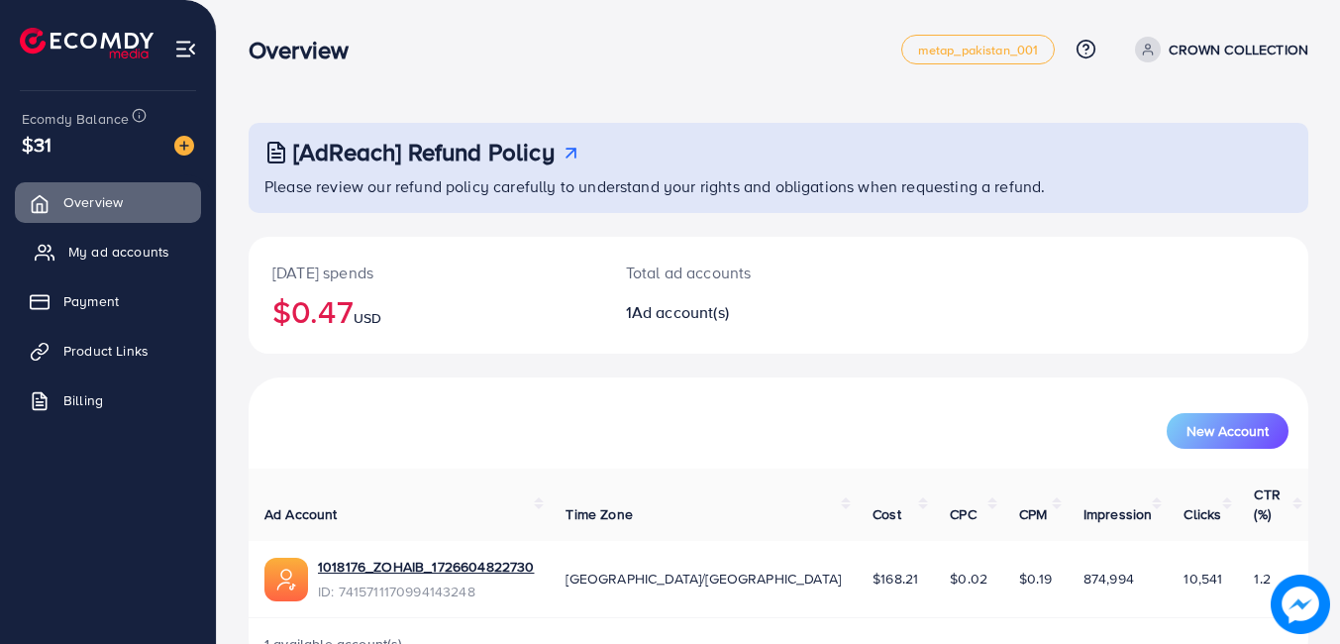
click at [95, 265] on link "My ad accounts" at bounding box center [108, 252] width 186 height 40
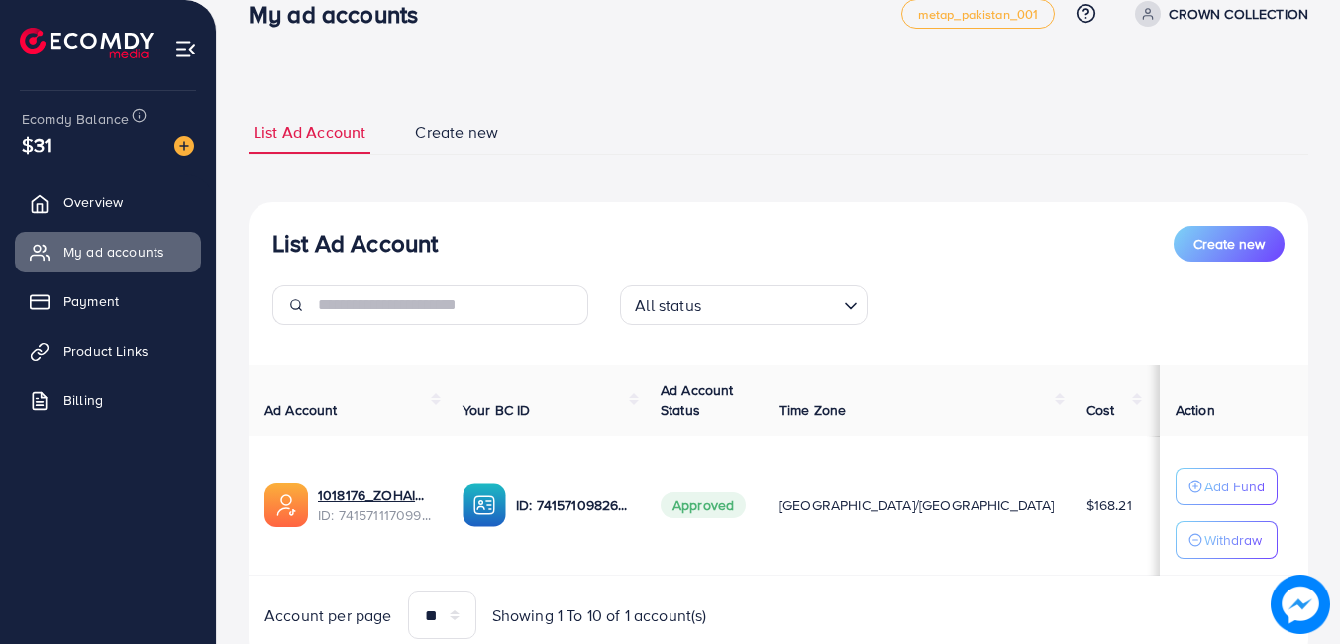
scroll to position [99, 0]
